Goal: Task Accomplishment & Management: Use online tool/utility

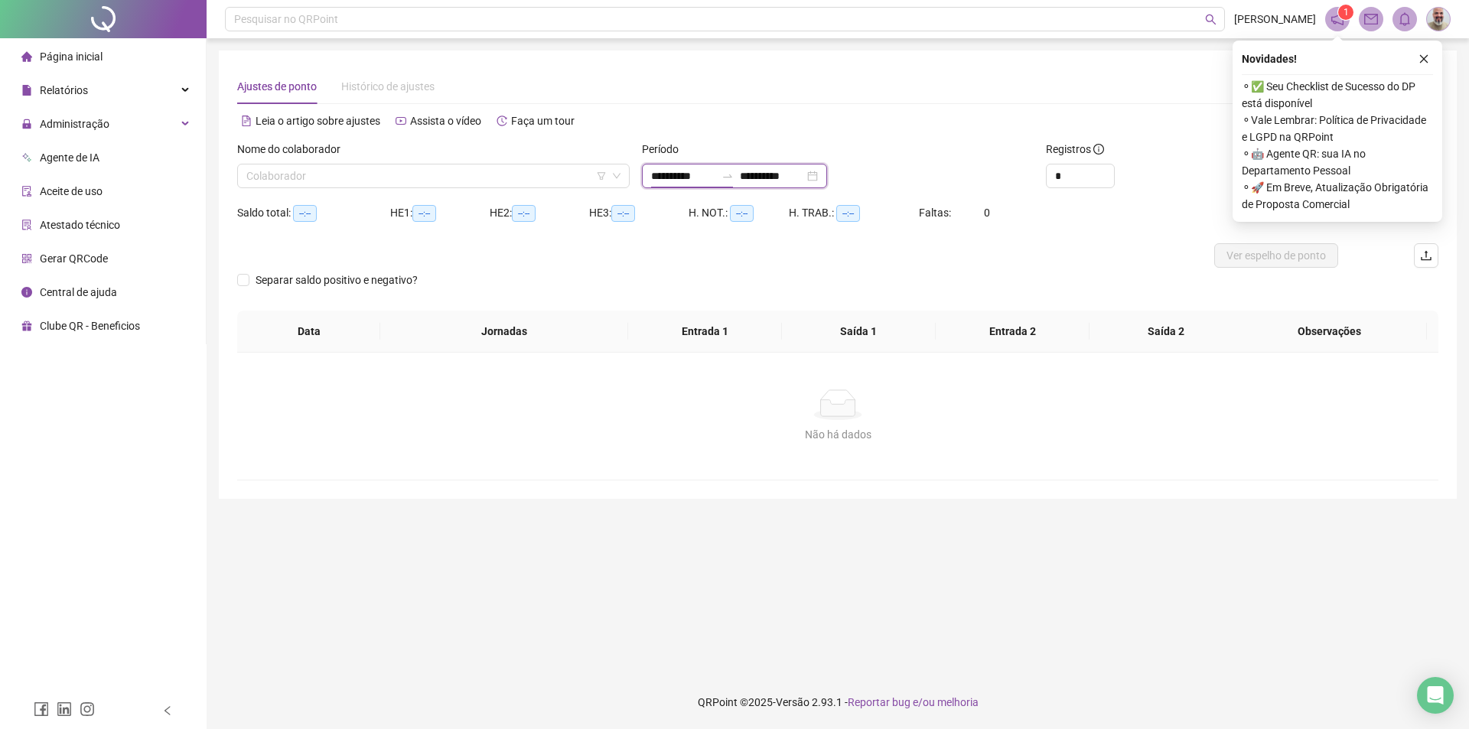
click at [703, 179] on input "**********" at bounding box center [683, 176] width 64 height 17
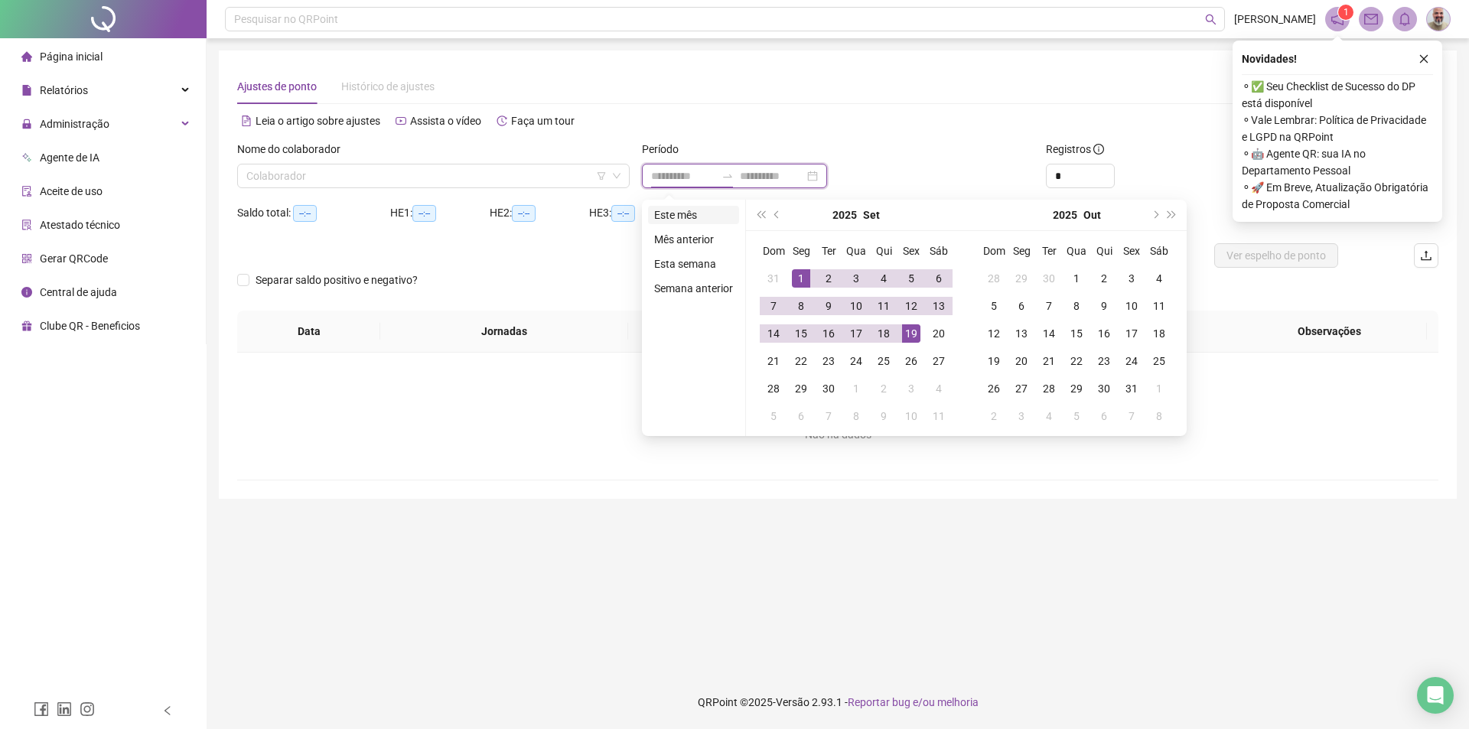
type input "**********"
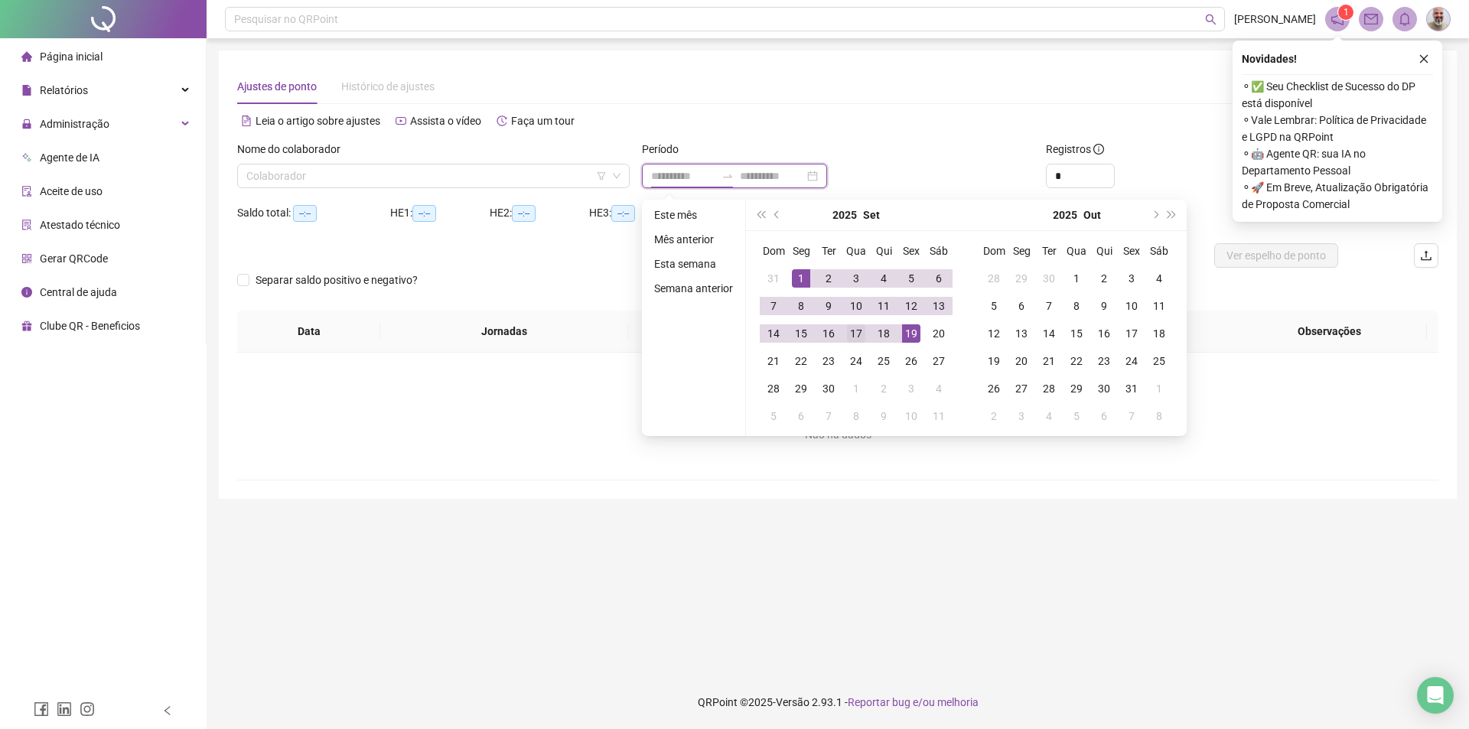
type input "**********"
click at [774, 215] on span "prev-year" at bounding box center [778, 215] width 8 height 8
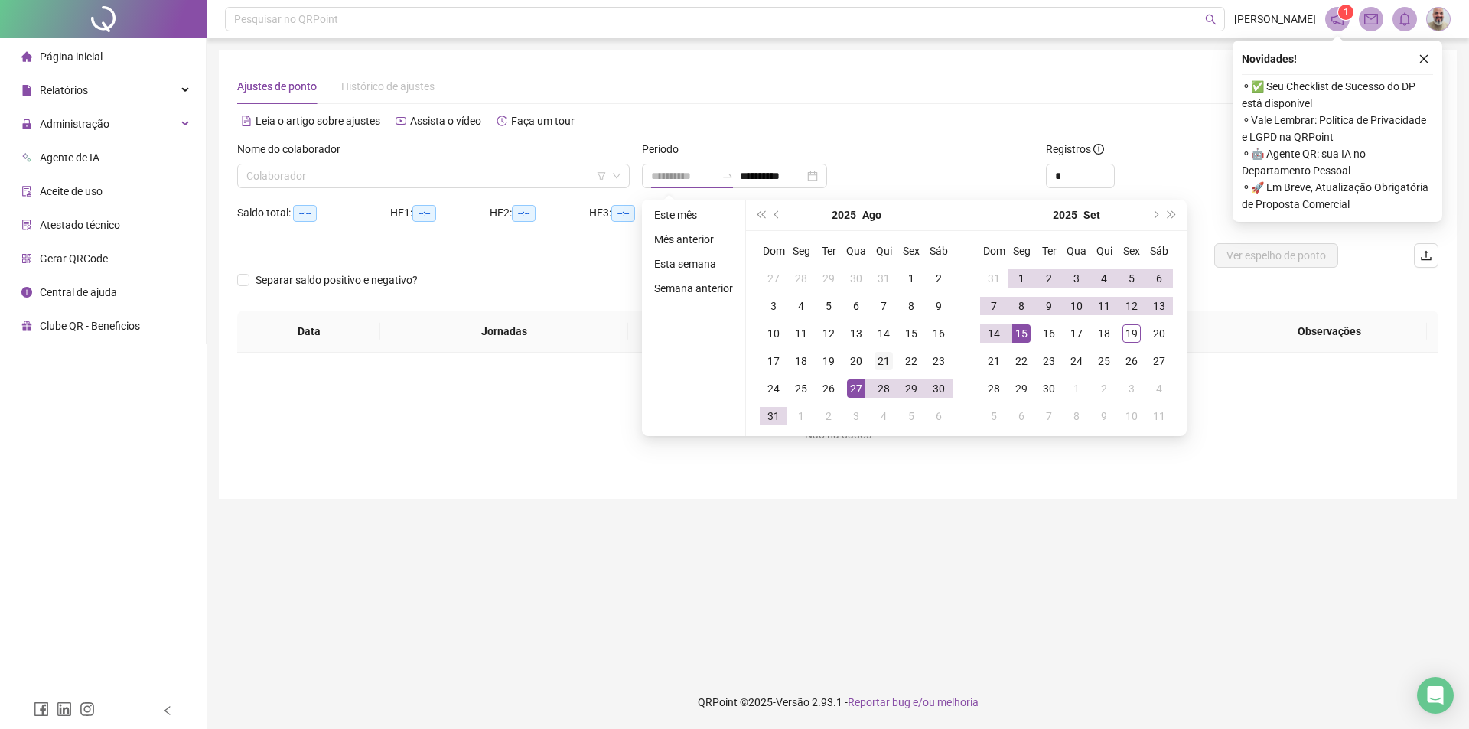
type input "**********"
drag, startPoint x: 882, startPoint y: 361, endPoint x: 919, endPoint y: 354, distance: 37.4
click at [885, 360] on div "21" at bounding box center [884, 361] width 18 height 18
type input "**********"
click at [1098, 335] on div "18" at bounding box center [1104, 333] width 18 height 18
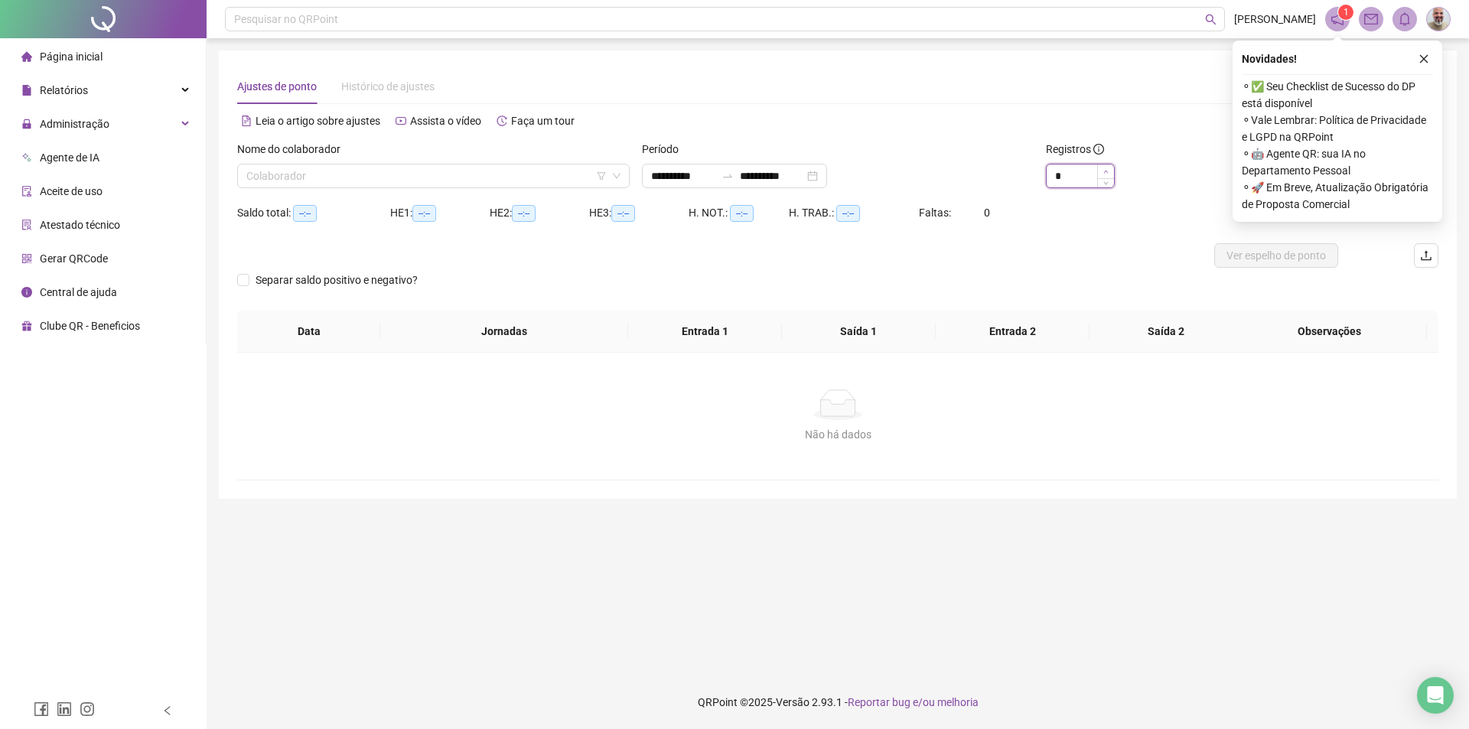
click at [1103, 172] on span "Increase Value" at bounding box center [1105, 172] width 17 height 14
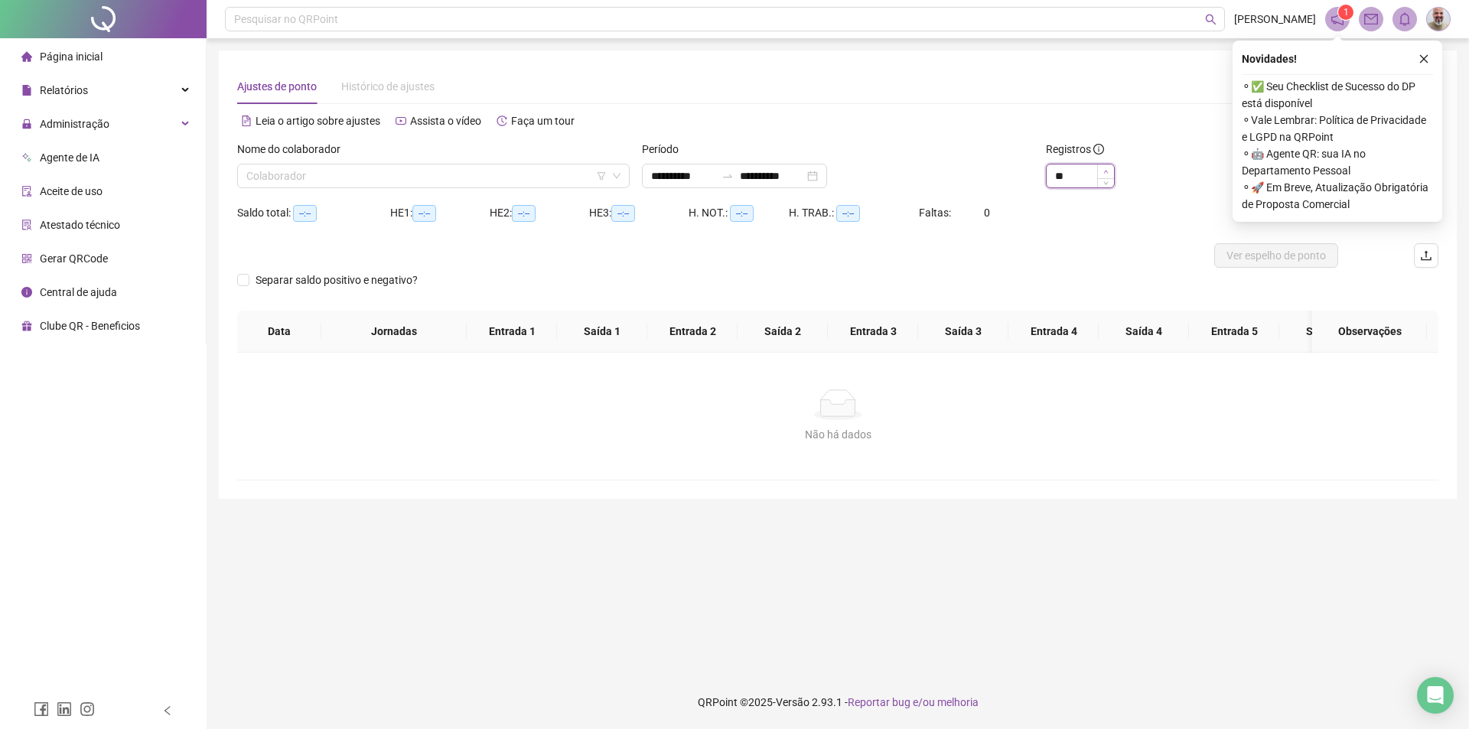
click at [1103, 172] on span "Increase Value" at bounding box center [1105, 172] width 17 height 14
type input "**"
click at [1103, 172] on span "Increase Value" at bounding box center [1105, 172] width 17 height 14
click at [559, 171] on input "search" at bounding box center [426, 176] width 360 height 23
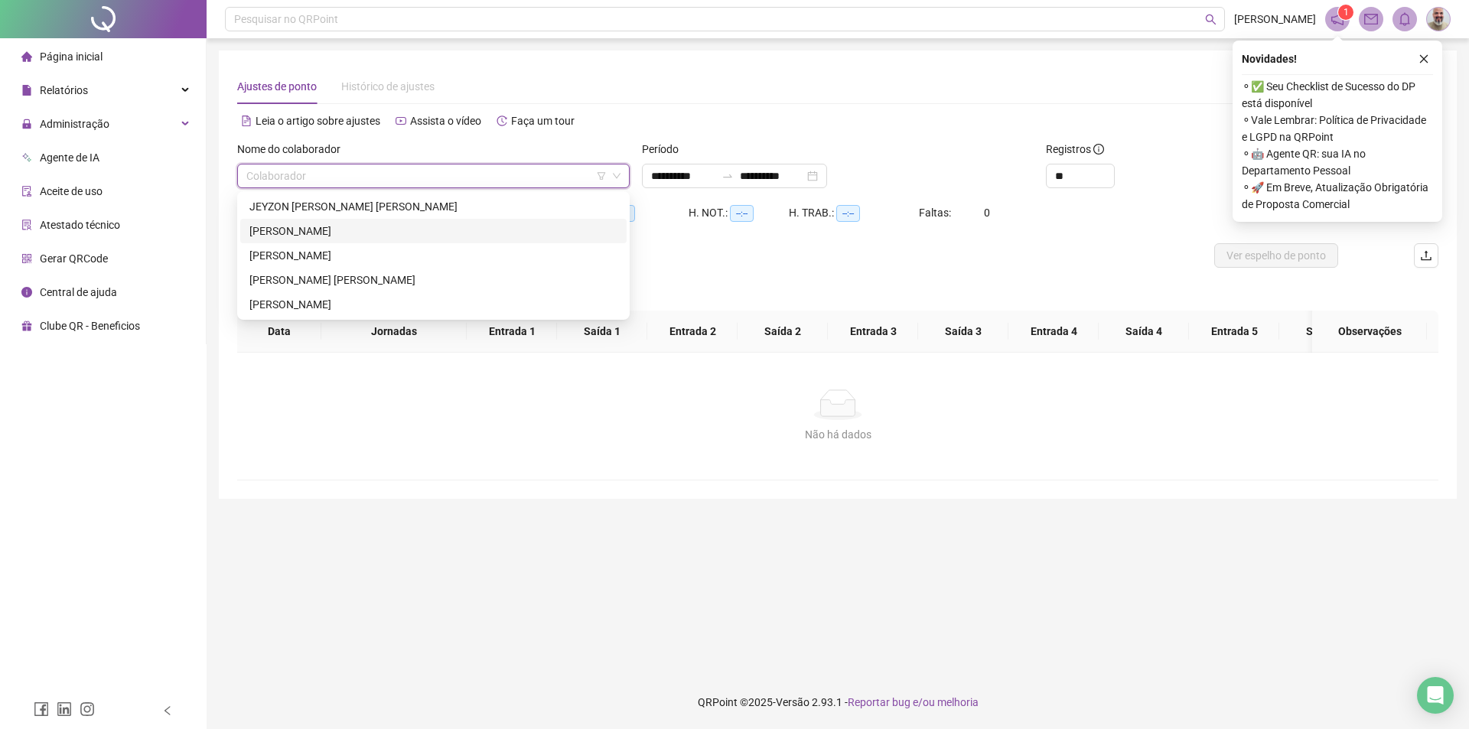
click at [440, 228] on div "[PERSON_NAME]" at bounding box center [433, 231] width 368 height 17
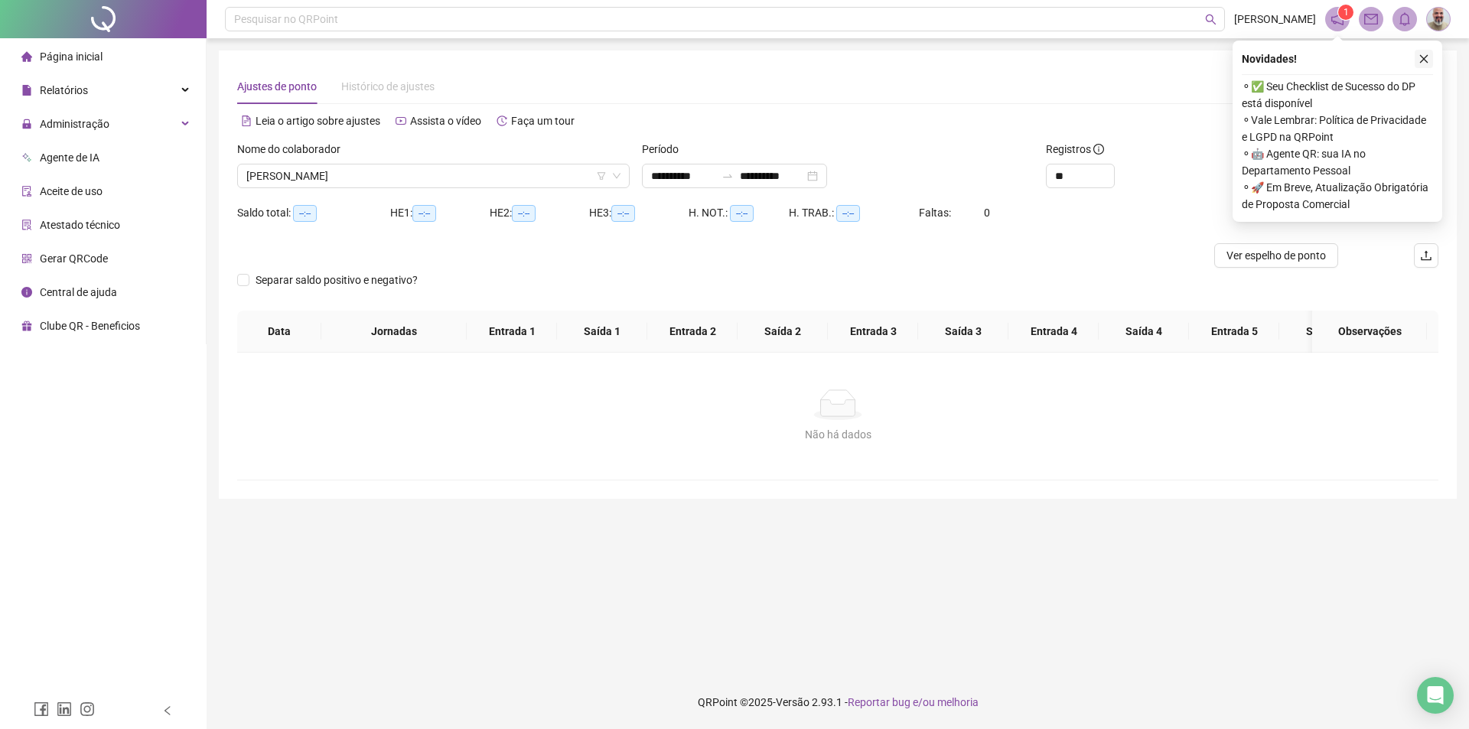
click at [1421, 60] on icon "close" at bounding box center [1424, 59] width 11 height 11
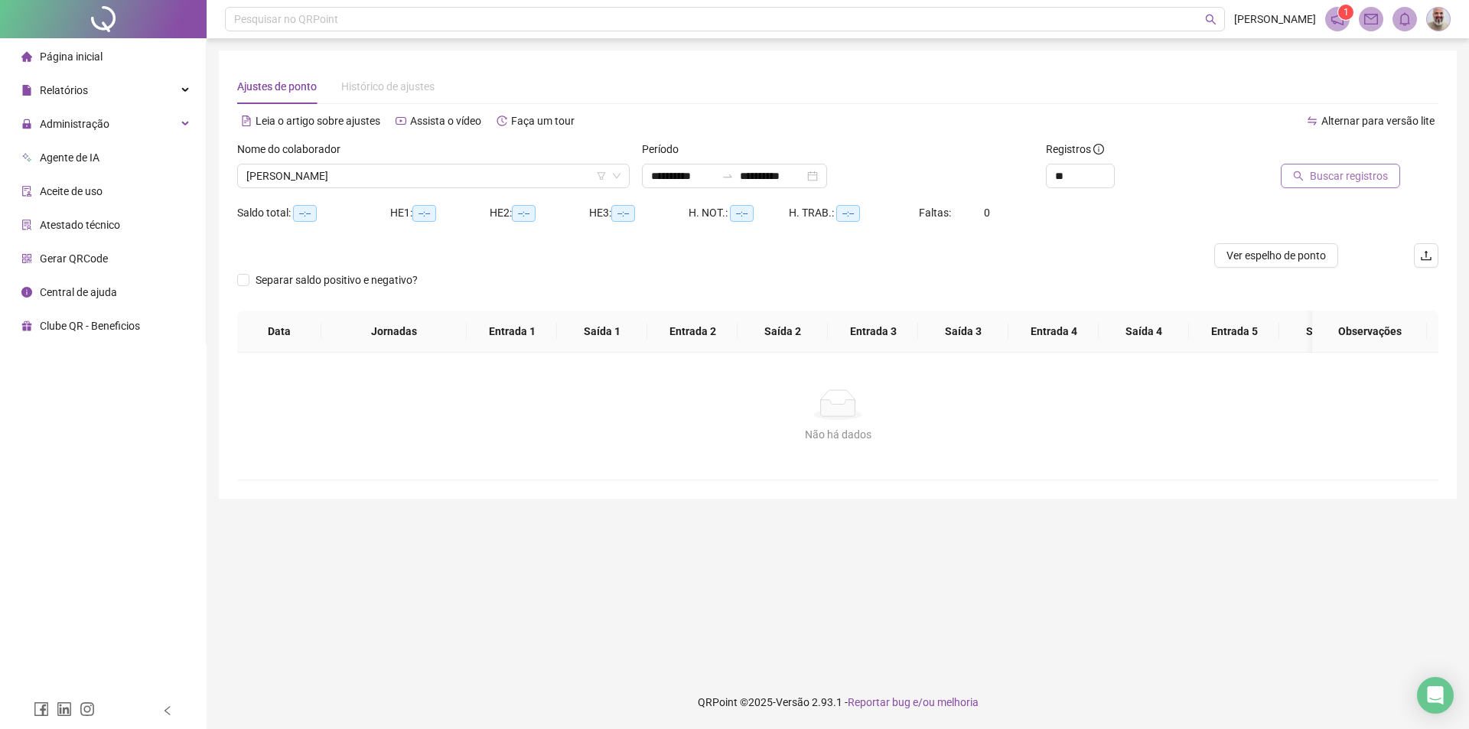
click at [1338, 186] on button "Buscar registros" at bounding box center [1340, 176] width 119 height 24
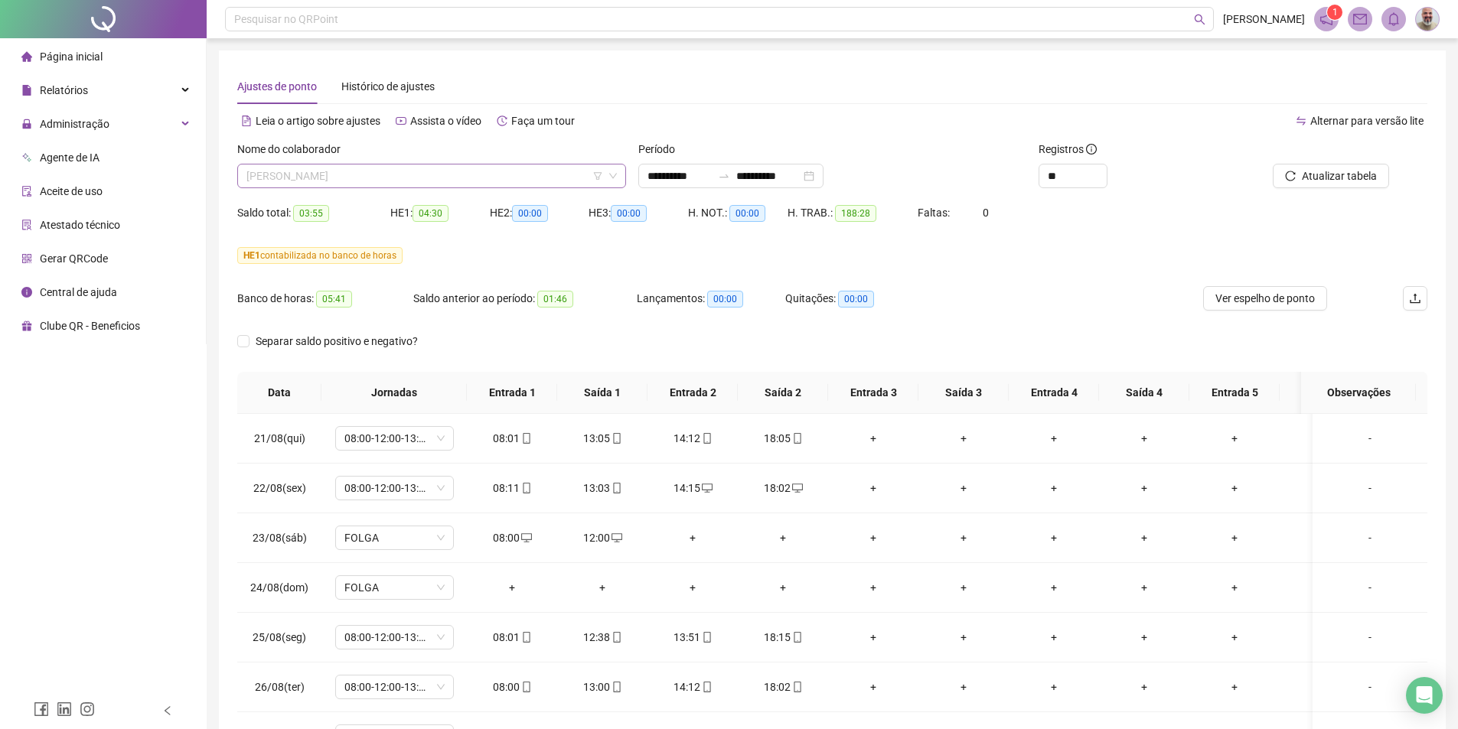
click at [399, 183] on span "[PERSON_NAME]" at bounding box center [431, 176] width 370 height 23
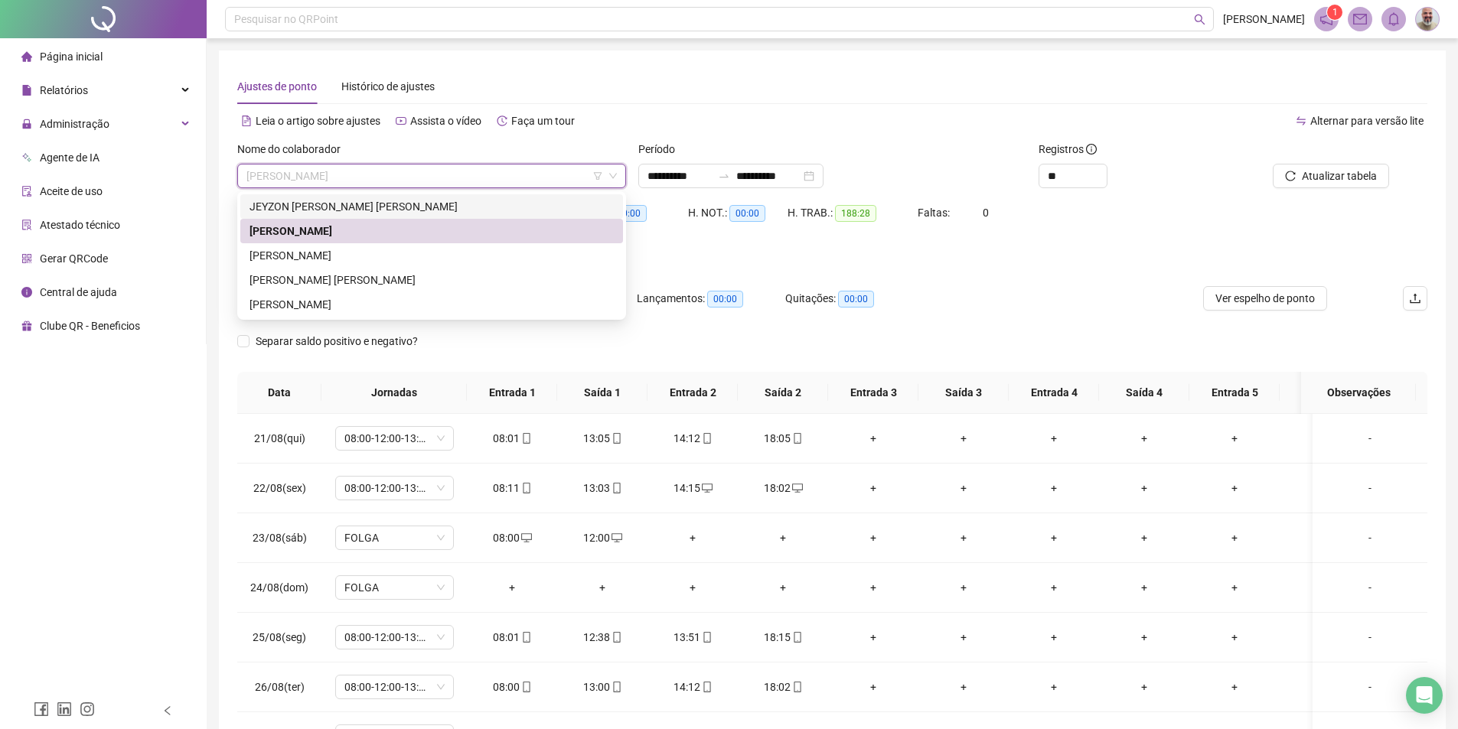
click at [371, 204] on div "JEYZON [PERSON_NAME] [PERSON_NAME]" at bounding box center [431, 206] width 364 height 17
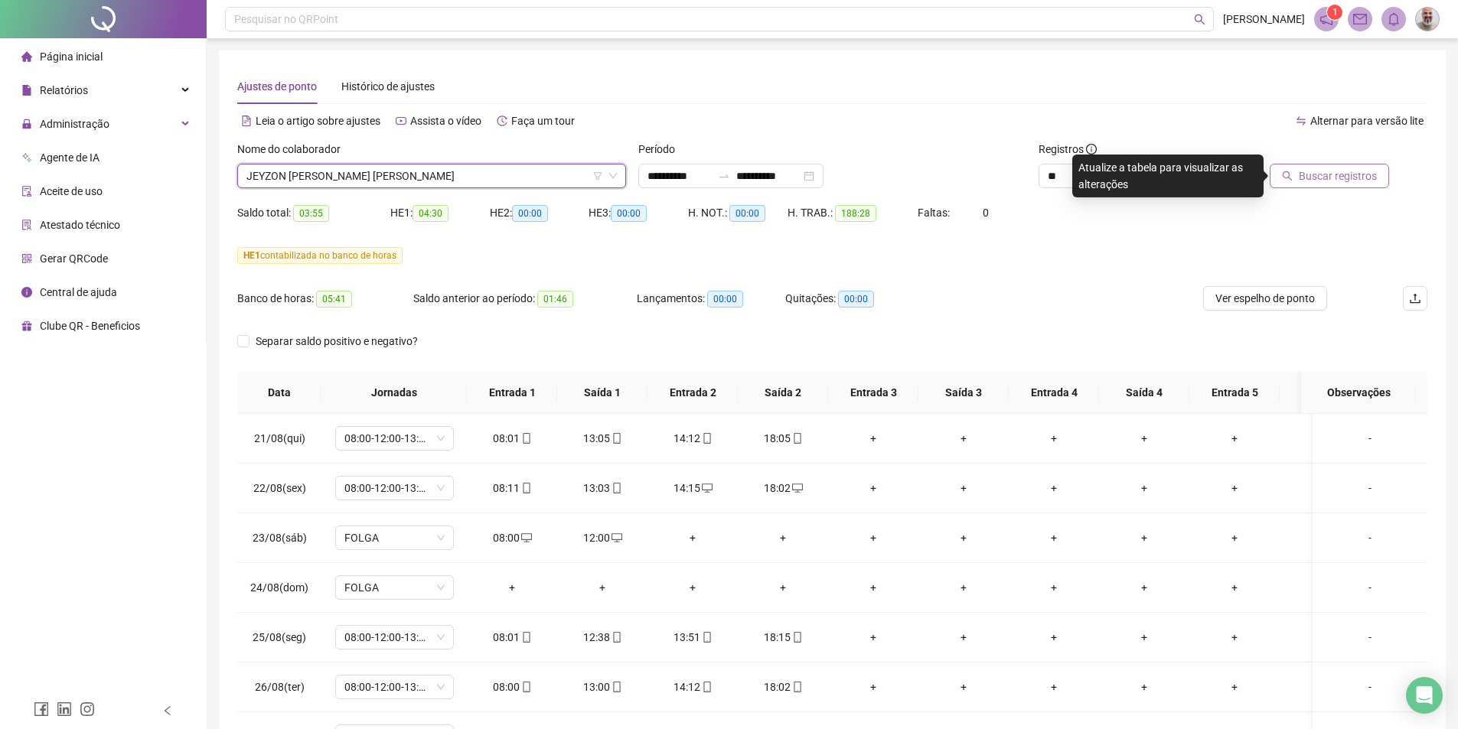
click at [1340, 168] on span "Buscar registros" at bounding box center [1338, 176] width 78 height 17
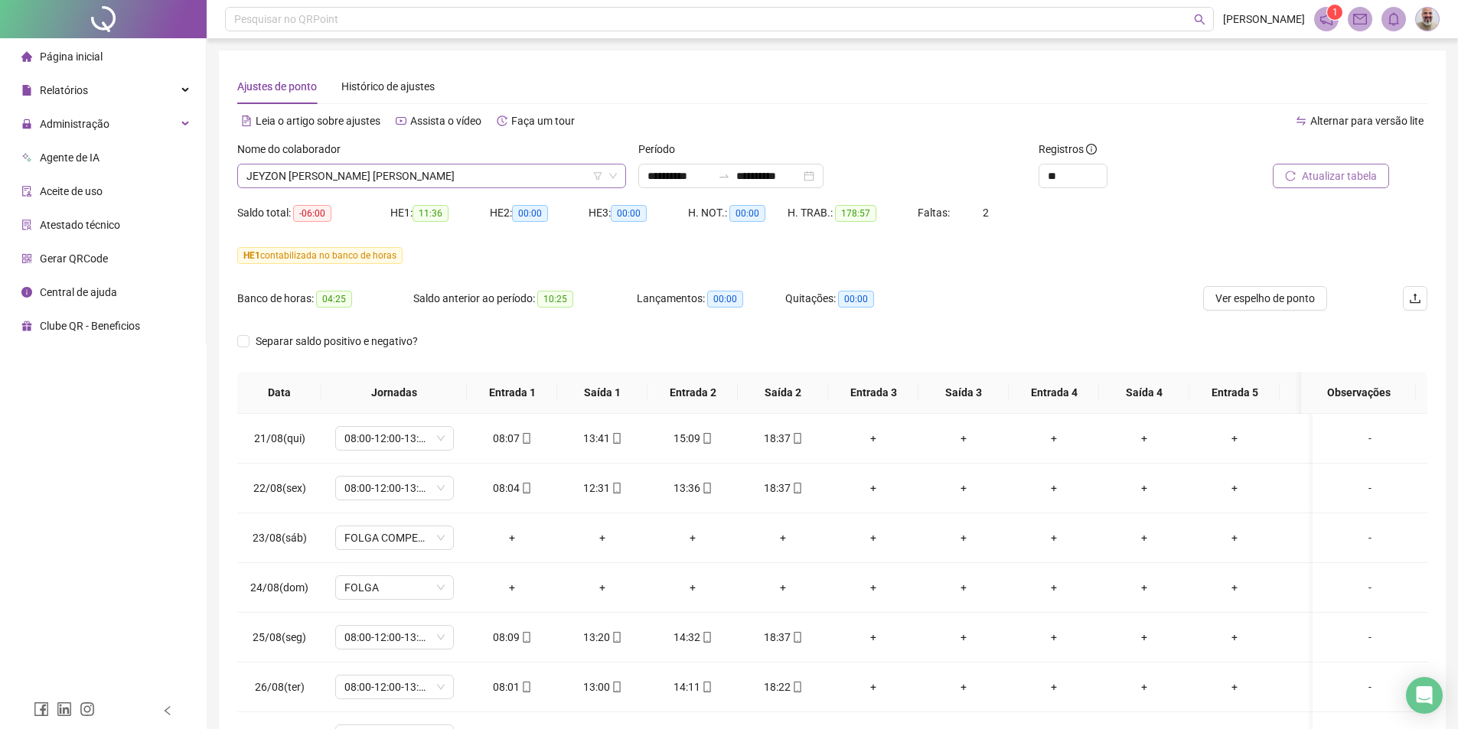
click at [406, 184] on span "JEYZON [PERSON_NAME] [PERSON_NAME]" at bounding box center [431, 176] width 370 height 23
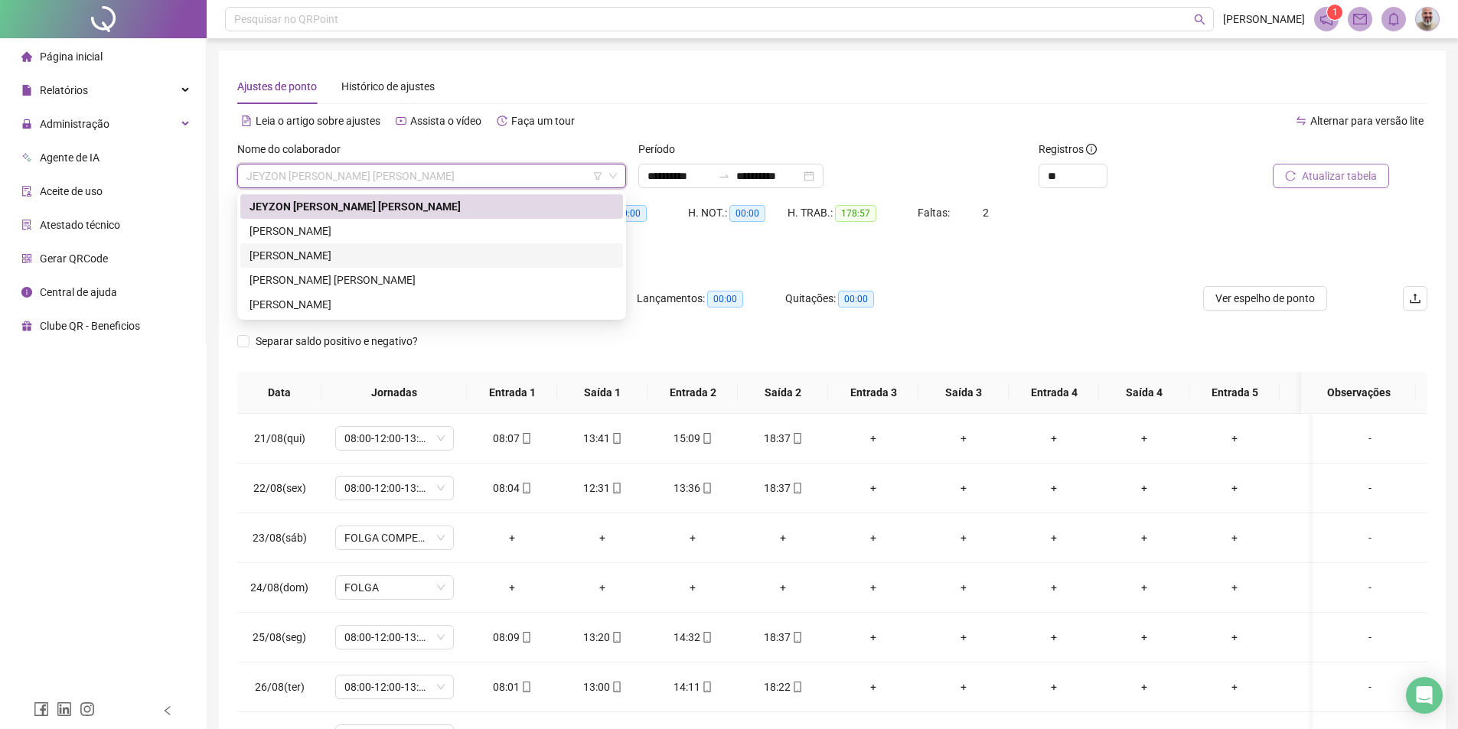
click at [356, 256] on div "[PERSON_NAME]" at bounding box center [431, 255] width 364 height 17
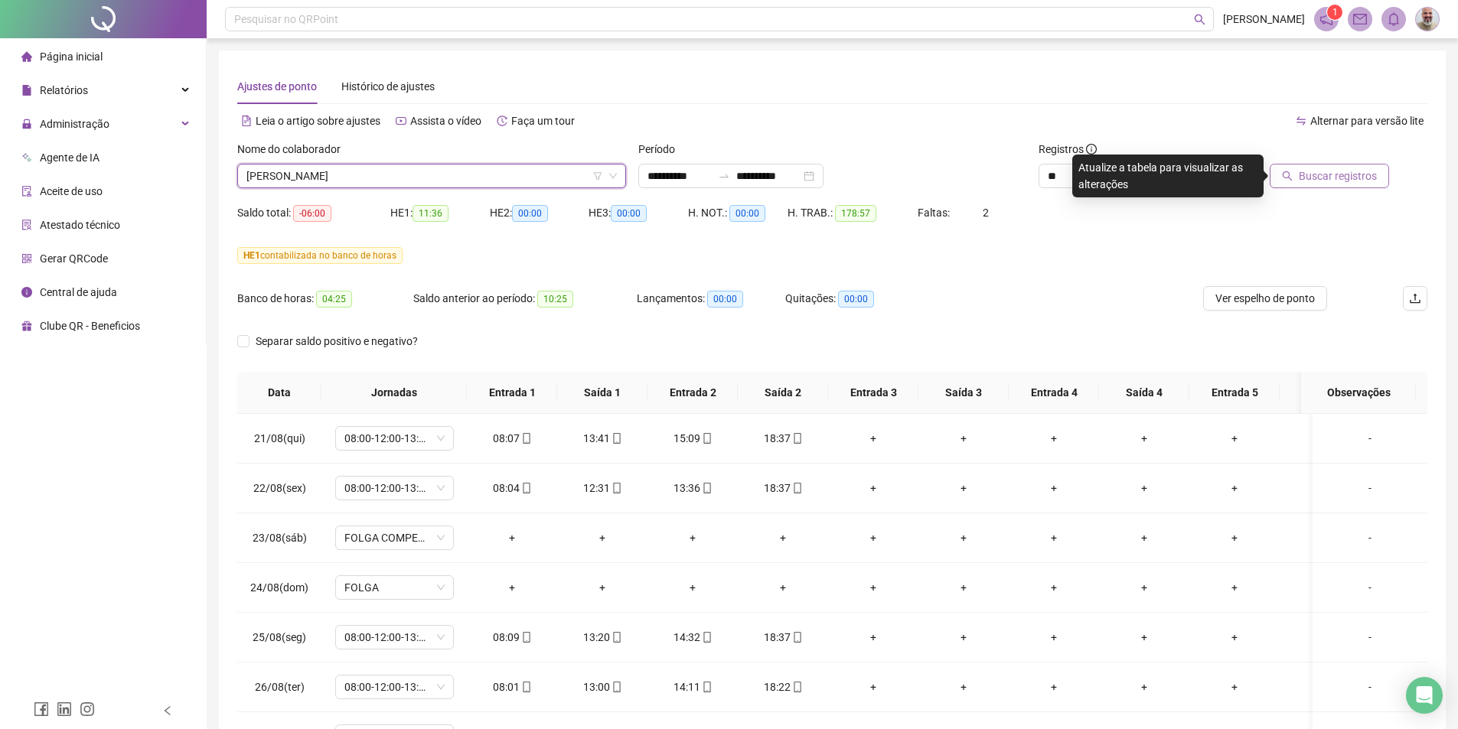
click at [1355, 176] on span "Buscar registros" at bounding box center [1338, 176] width 78 height 17
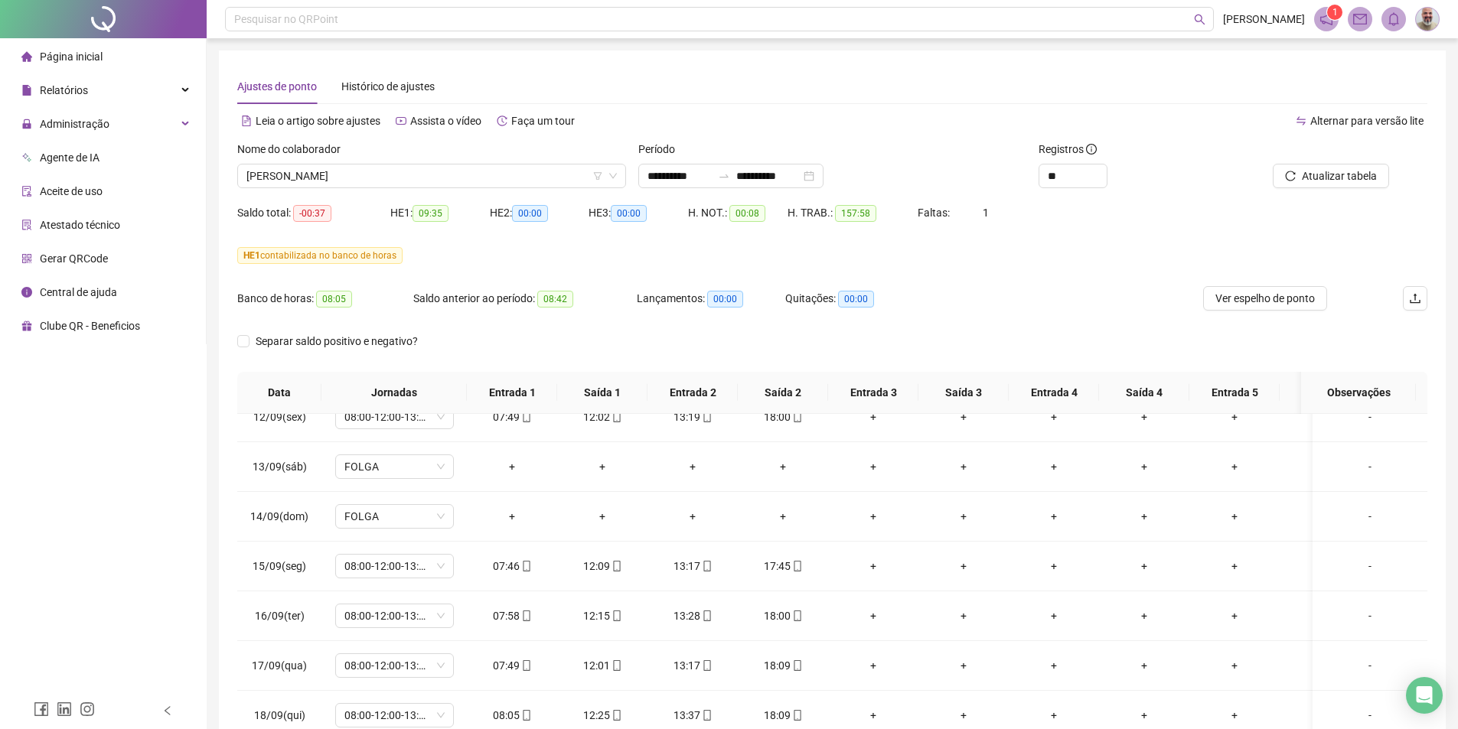
scroll to position [1127, 0]
click at [523, 175] on span "[PERSON_NAME]" at bounding box center [431, 176] width 370 height 23
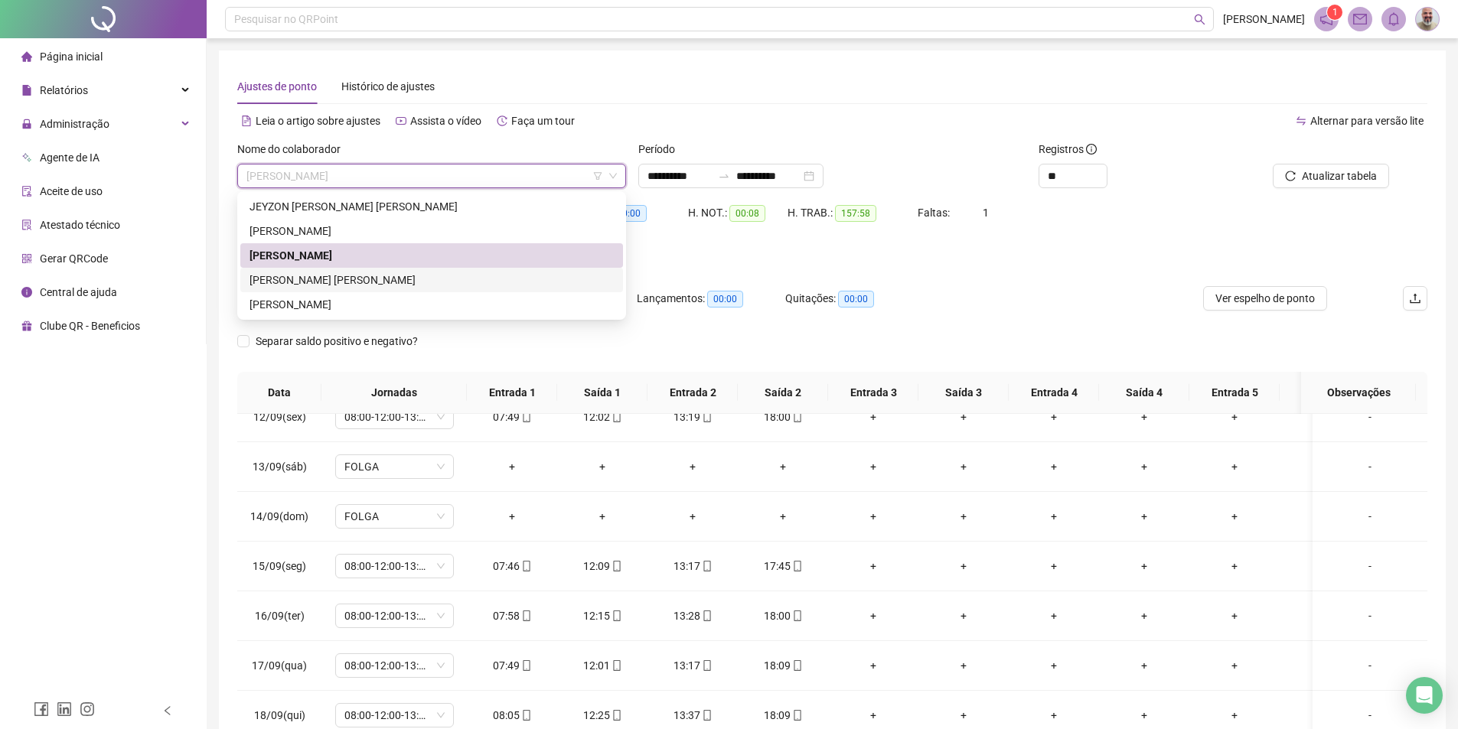
click at [370, 291] on div "[PERSON_NAME] [PERSON_NAME]" at bounding box center [431, 280] width 383 height 24
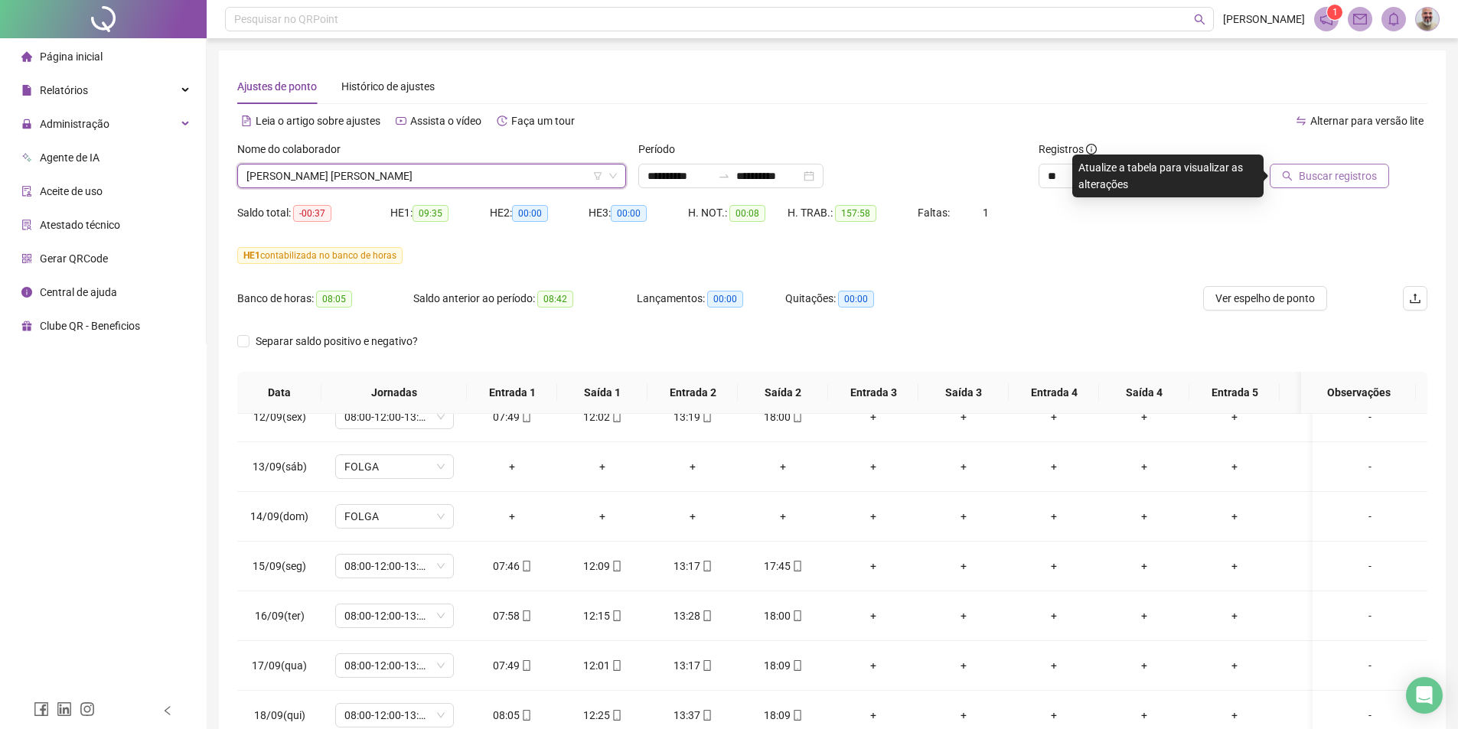
click at [1300, 181] on button "Buscar registros" at bounding box center [1329, 176] width 119 height 24
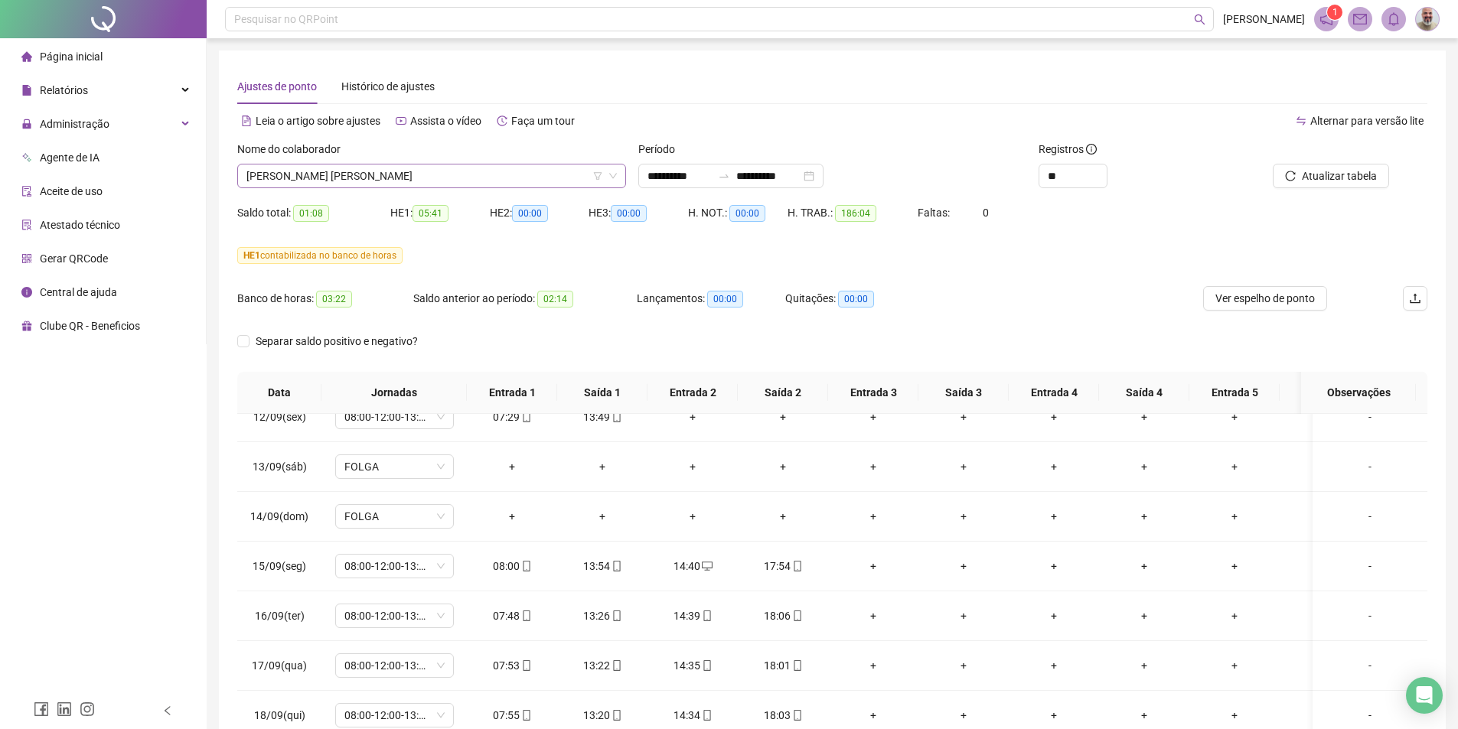
click at [521, 179] on span "[PERSON_NAME] [PERSON_NAME]" at bounding box center [431, 176] width 370 height 23
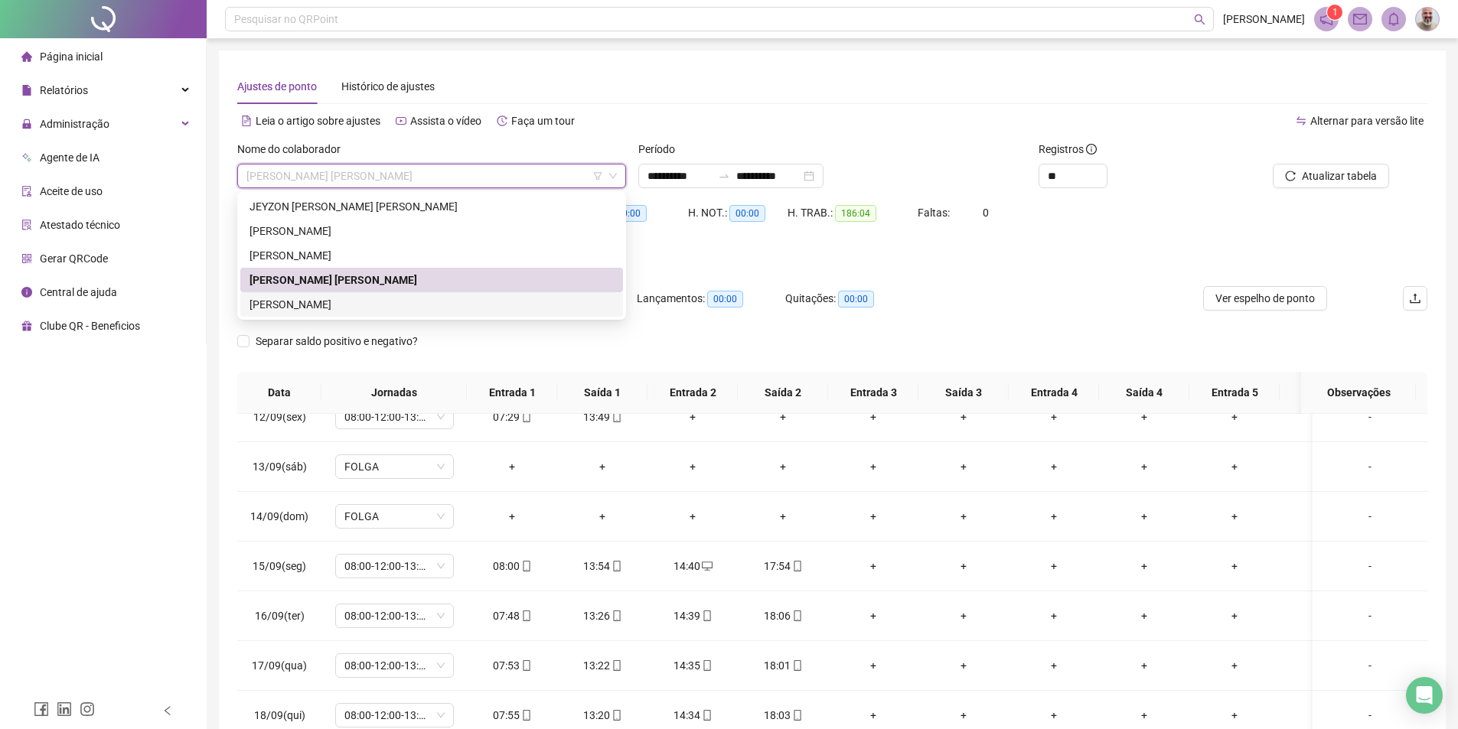
click at [403, 307] on div "[PERSON_NAME]" at bounding box center [431, 304] width 364 height 17
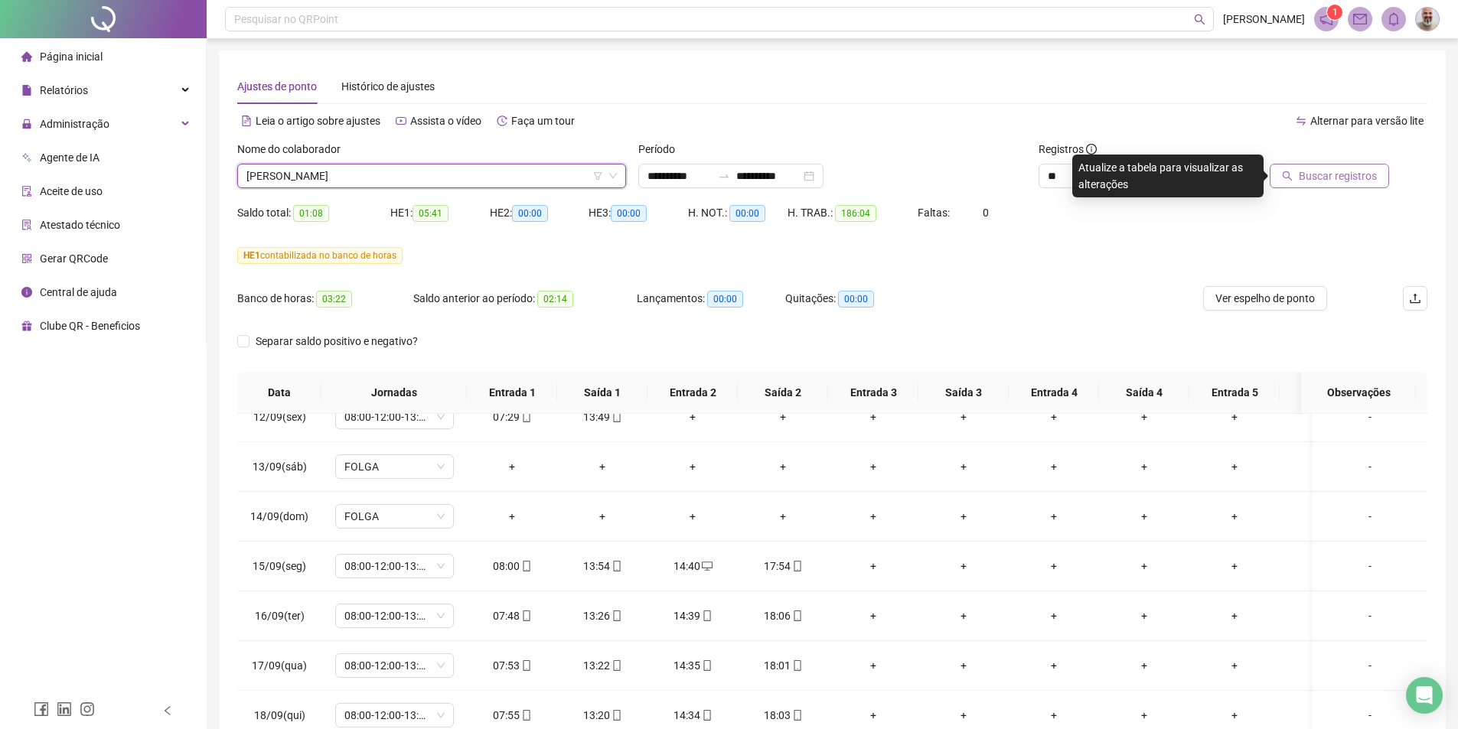
click at [1311, 171] on span "Buscar registros" at bounding box center [1338, 176] width 78 height 17
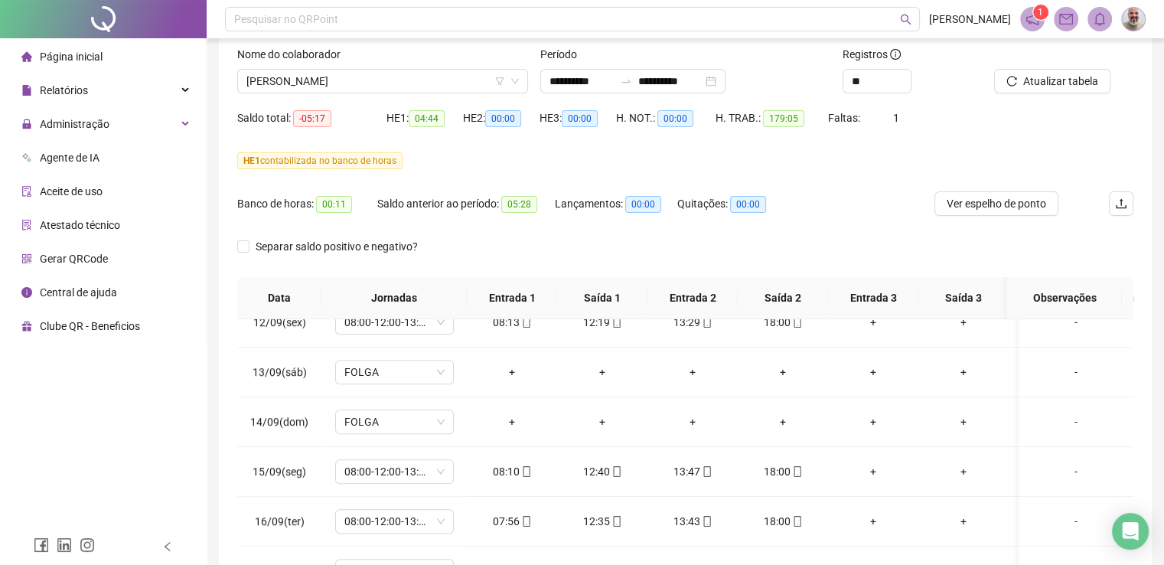
scroll to position [1123, 0]
